Goal: Find specific page/section: Find specific page/section

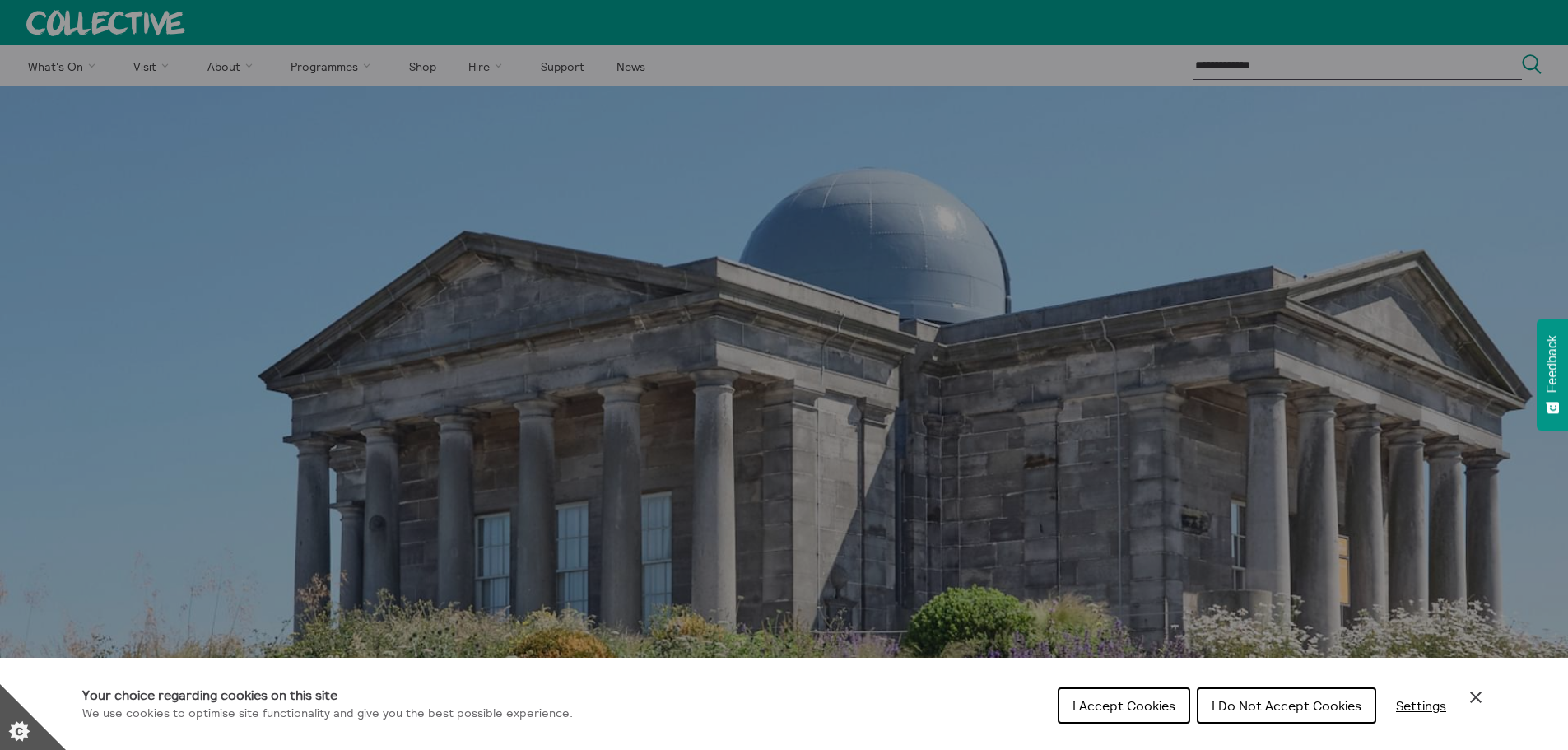
click at [1158, 707] on span "I Accept Cookies" at bounding box center [1123, 706] width 103 height 17
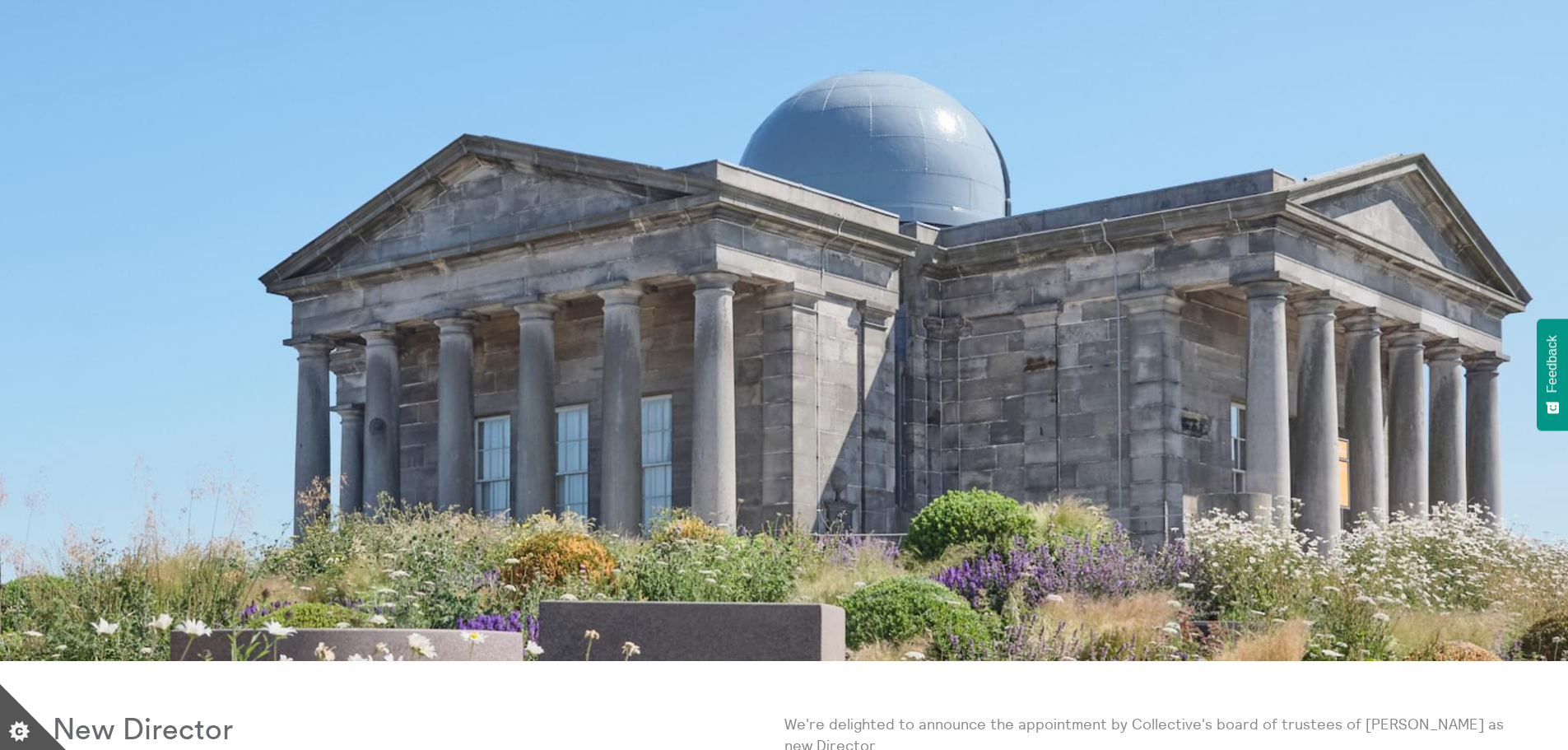
scroll to position [412, 0]
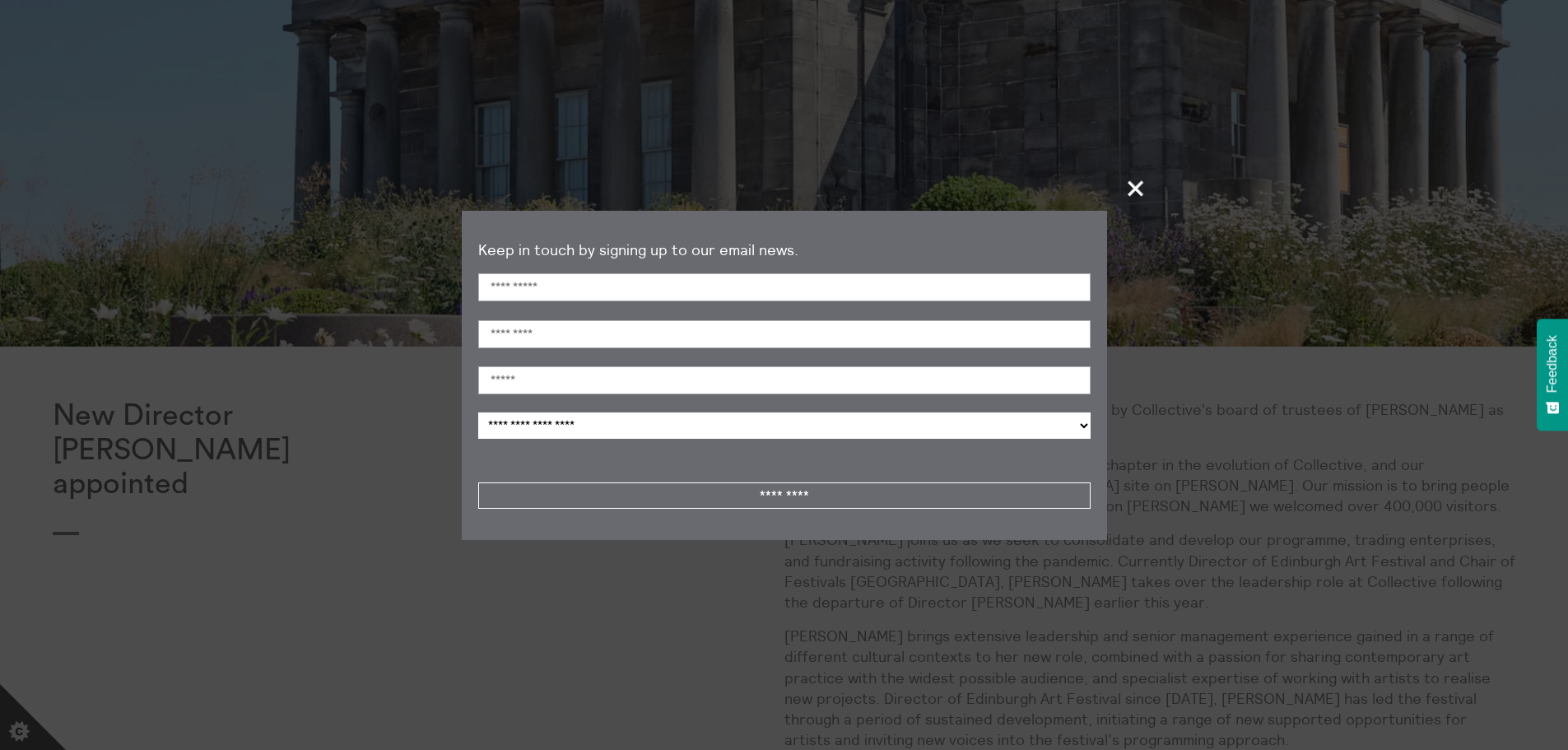
click at [1141, 188] on span "+" at bounding box center [1136, 188] width 49 height 49
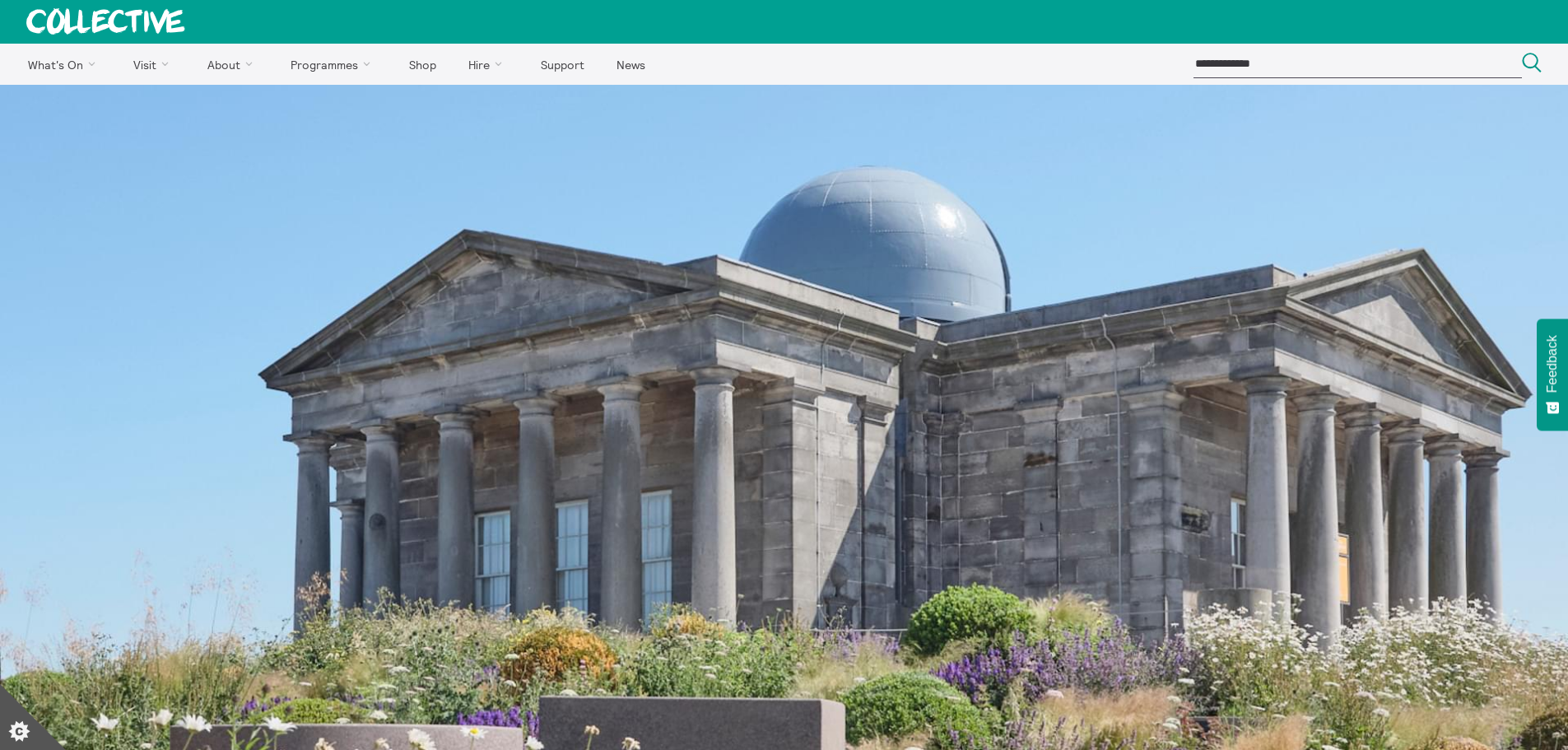
scroll to position [0, 0]
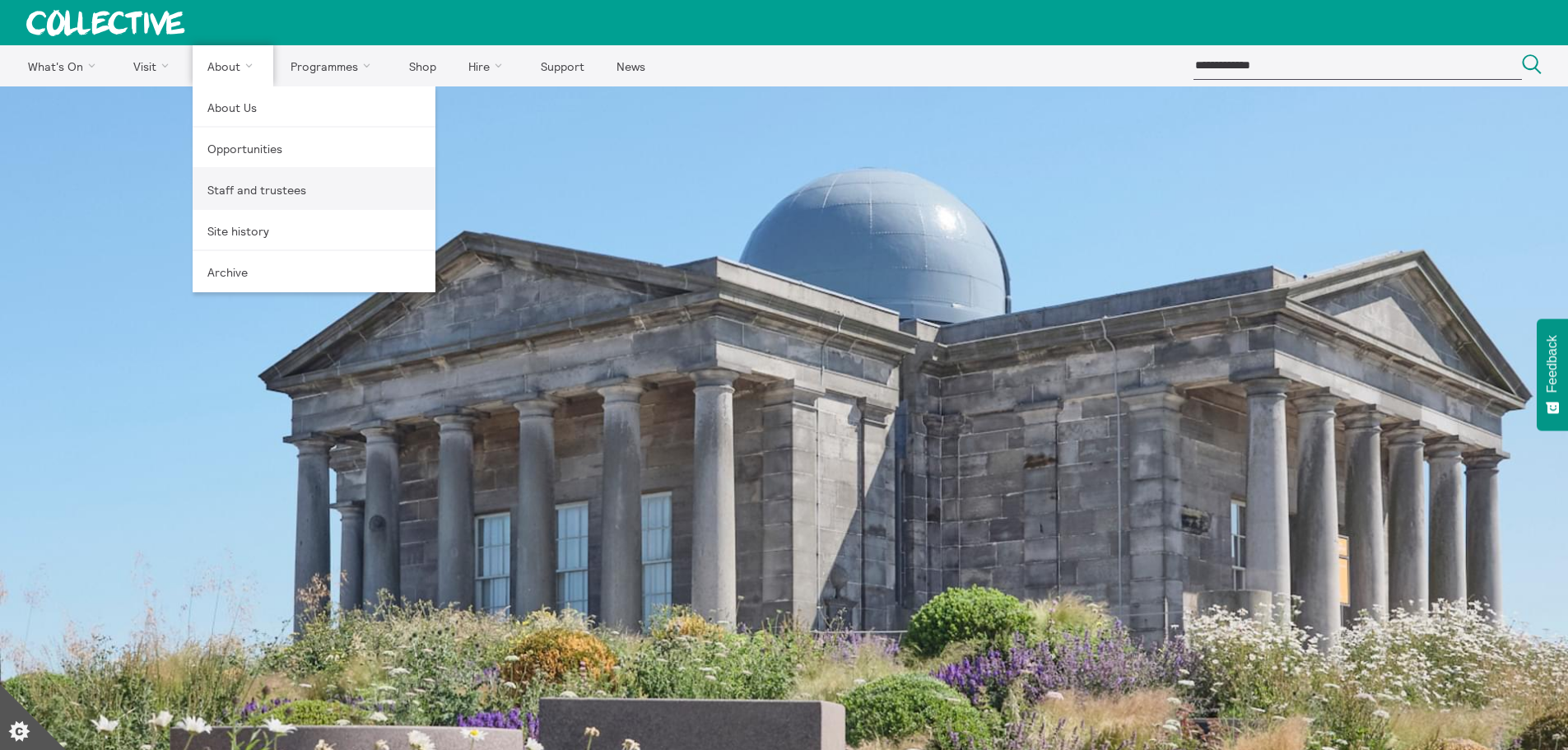
click at [290, 188] on link "Staff and trustees" at bounding box center [314, 189] width 243 height 41
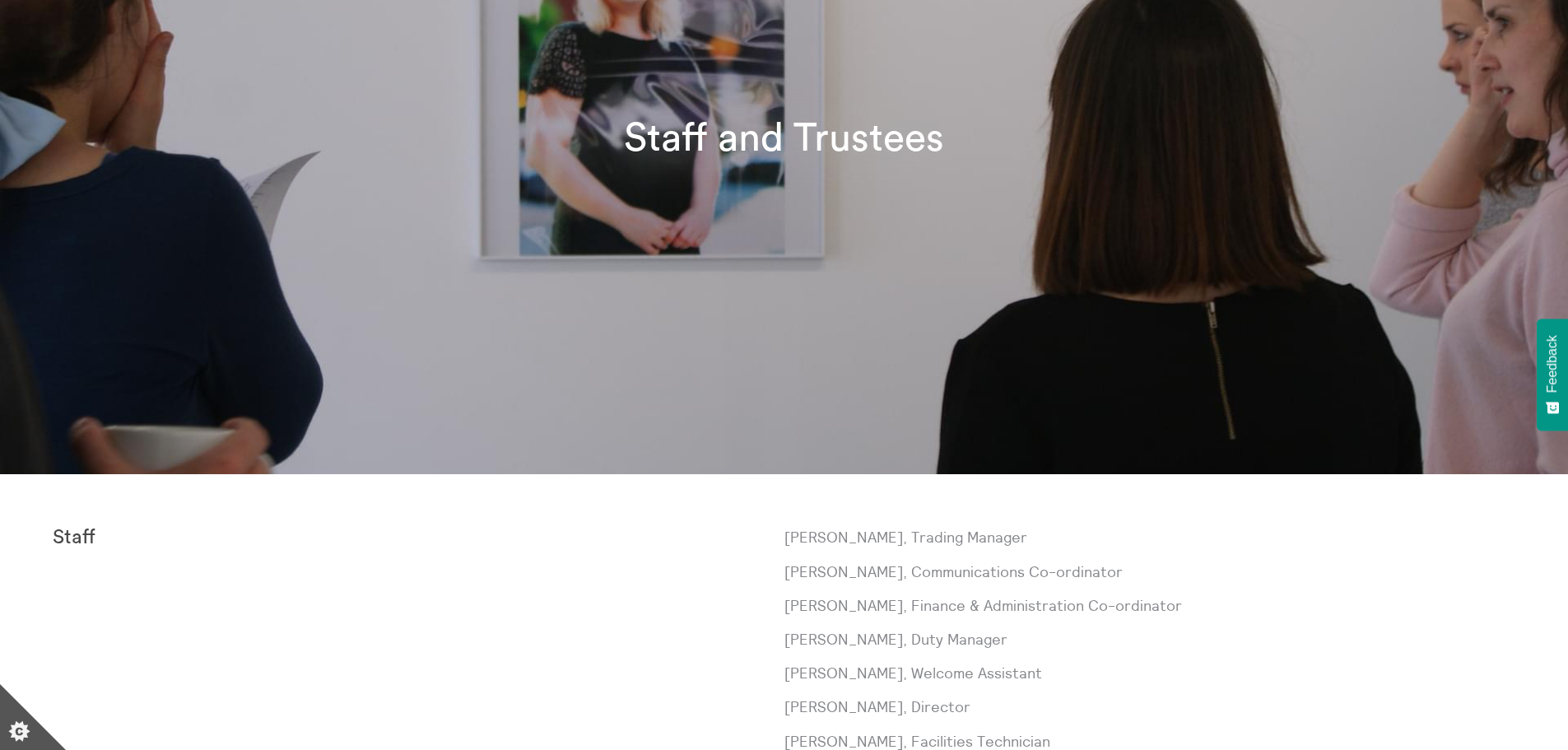
scroll to position [494, 0]
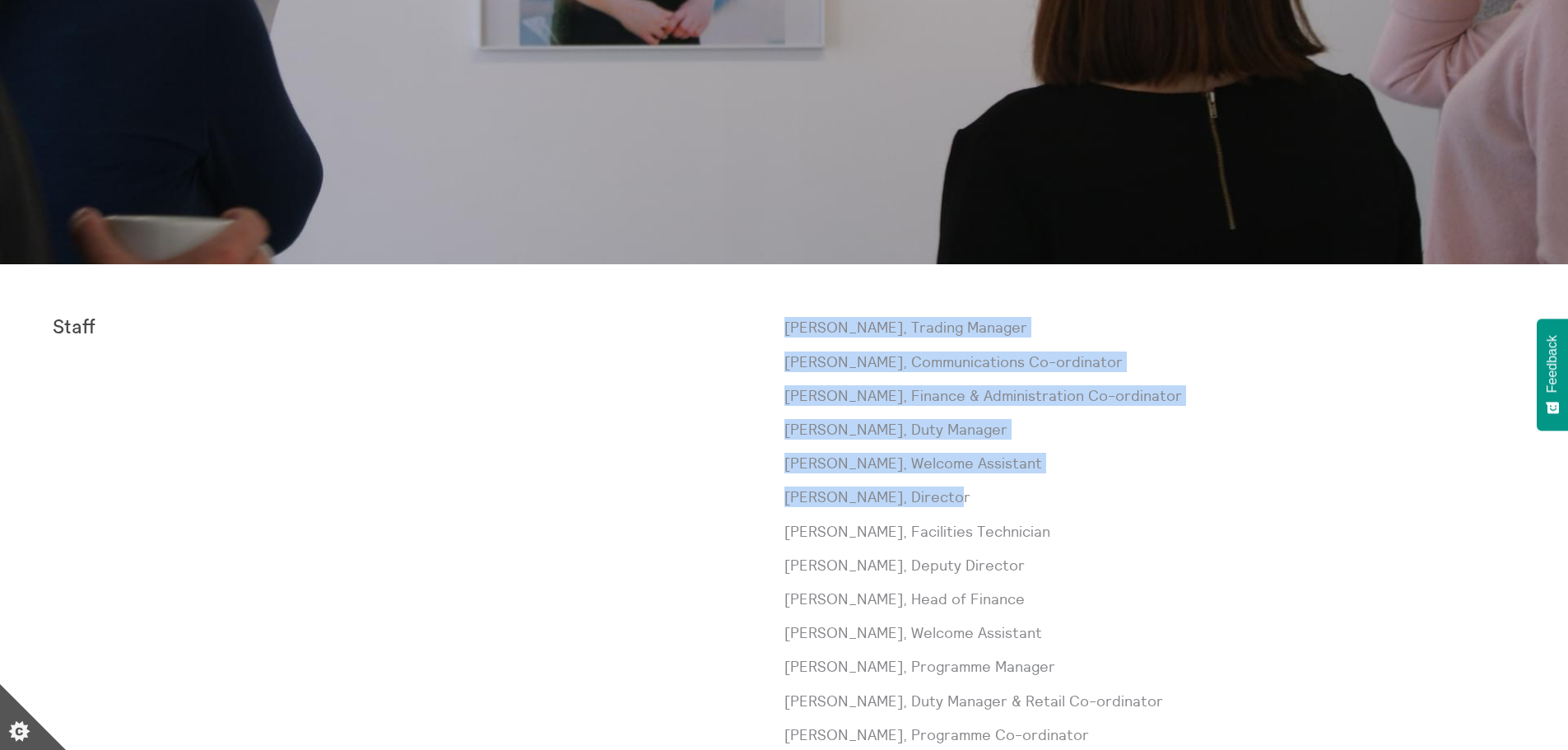
drag, startPoint x: 953, startPoint y: 496, endPoint x: 907, endPoint y: 496, distance: 46.0
click at [764, 489] on div "Staff [PERSON_NAME], Trading Manager [PERSON_NAME], Communications Co-ordinator…" at bounding box center [784, 699] width 1463 height 766
click at [909, 496] on p "[PERSON_NAME], Director" at bounding box center [1150, 496] width 732 height 21
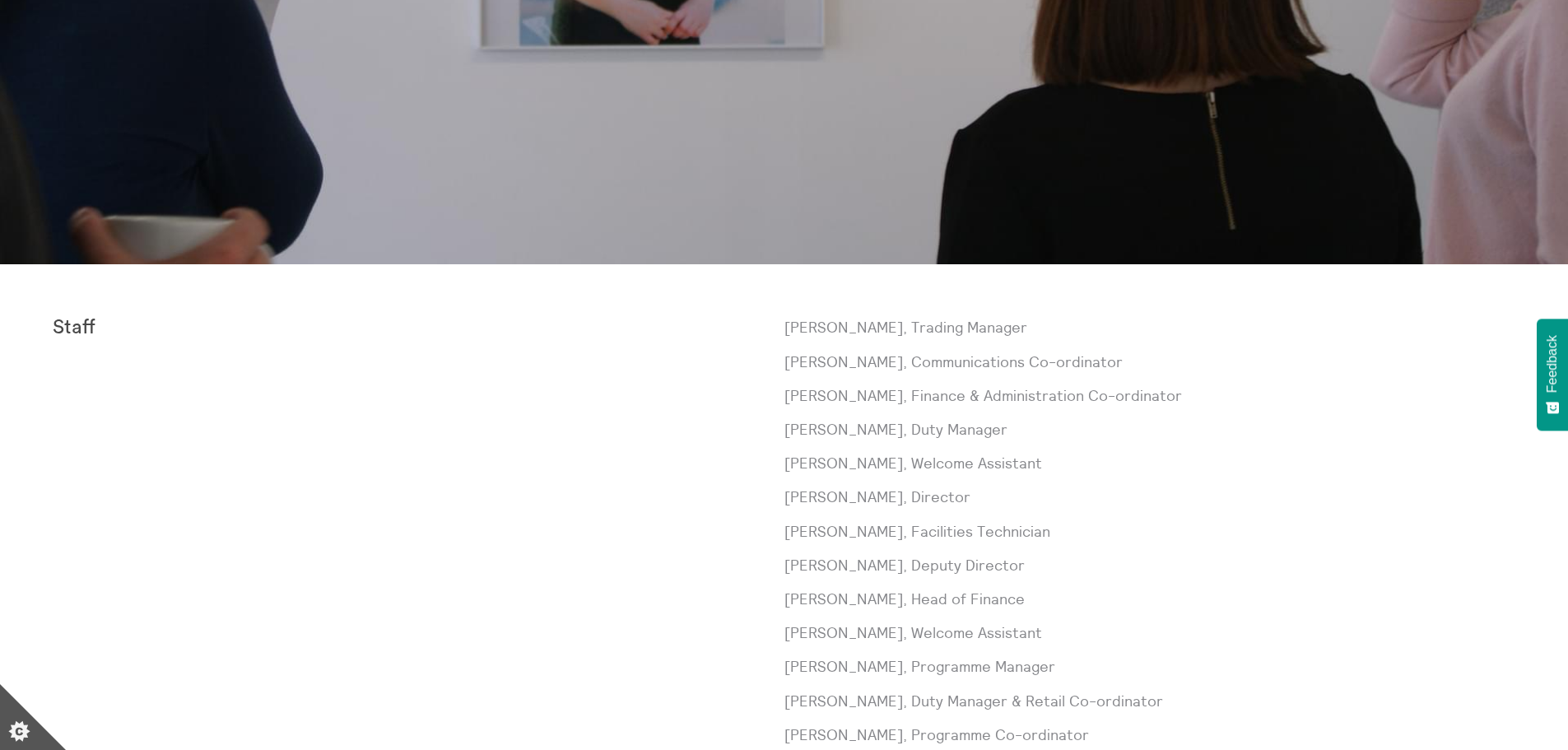
click at [1053, 496] on p "[PERSON_NAME], Director" at bounding box center [1150, 496] width 732 height 21
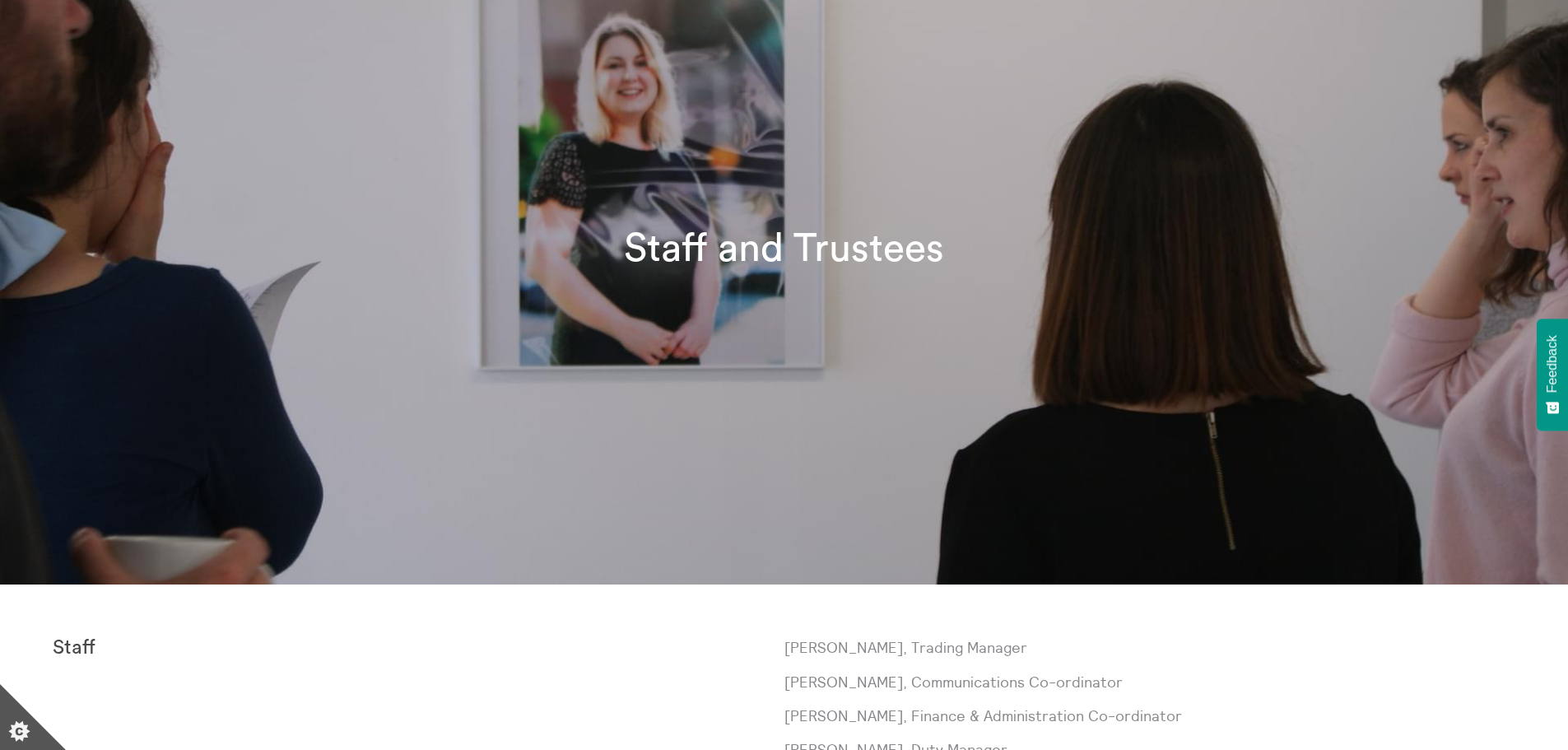
scroll to position [0, 0]
